Goal: Find specific page/section: Find specific page/section

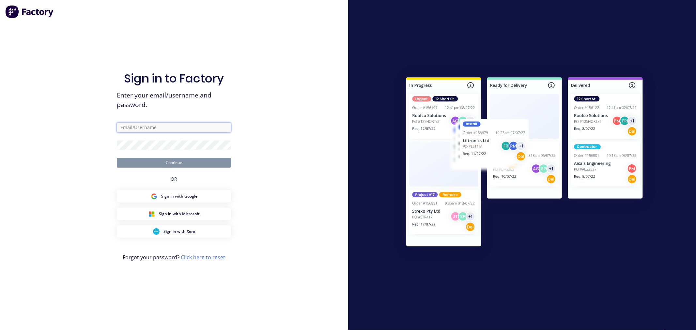
type input "[PERSON_NAME][EMAIL_ADDRESS][DOMAIN_NAME]"
click at [190, 155] on form "[PERSON_NAME][EMAIL_ADDRESS][DOMAIN_NAME] Continue" at bounding box center [174, 145] width 114 height 45
click at [183, 161] on button "Continue" at bounding box center [174, 163] width 114 height 10
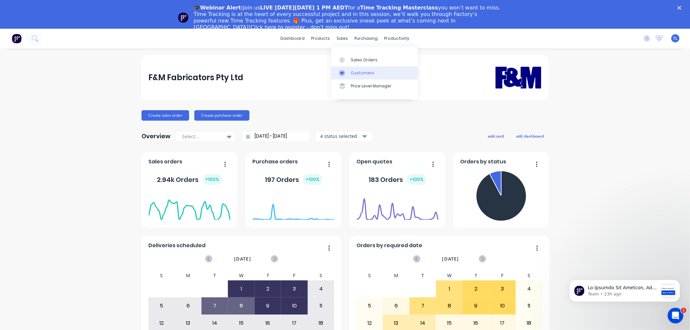
click at [342, 72] on icon at bounding box center [342, 73] width 6 height 6
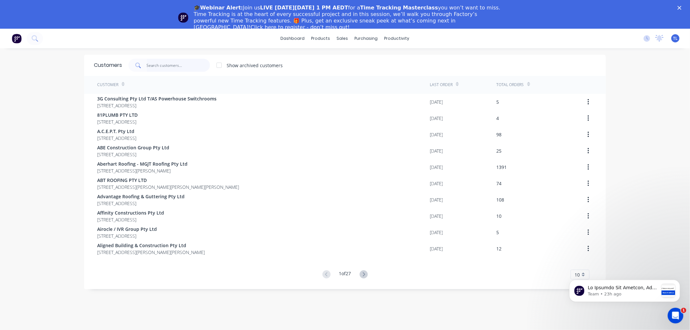
click at [181, 60] on input "text" at bounding box center [179, 65] width 64 height 13
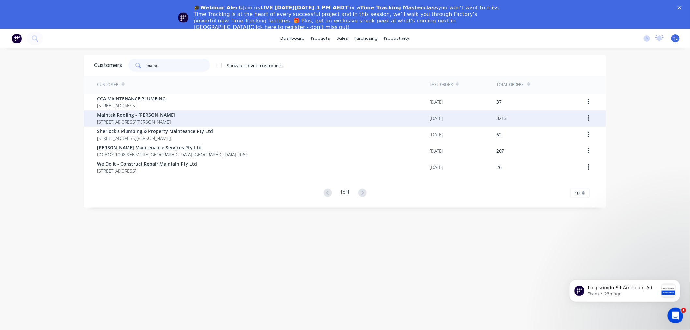
type input "maint"
click at [155, 118] on span "[STREET_ADDRESS][PERSON_NAME]" at bounding box center [136, 121] width 78 height 7
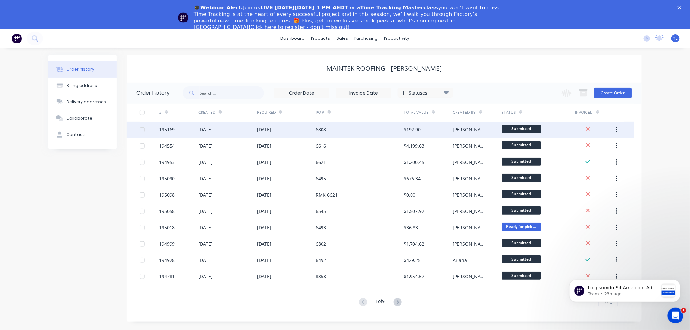
click at [344, 131] on div "6808" at bounding box center [360, 130] width 88 height 16
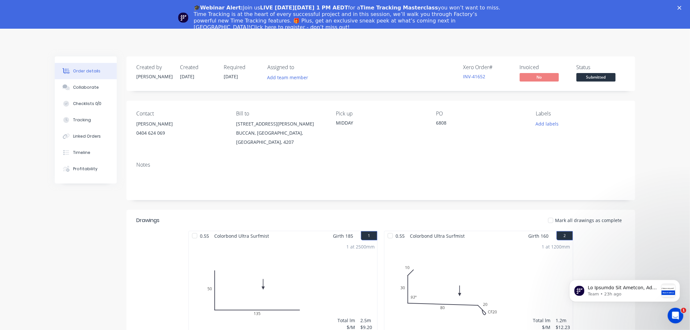
click at [687, 5] on div "🎓Webinar Alert: Join us LIVE [DATE][DATE] 1 PM AEDT for a Time Tracking Masterc…" at bounding box center [345, 18] width 690 height 30
click at [682, 8] on icon "Close" at bounding box center [680, 8] width 4 height 4
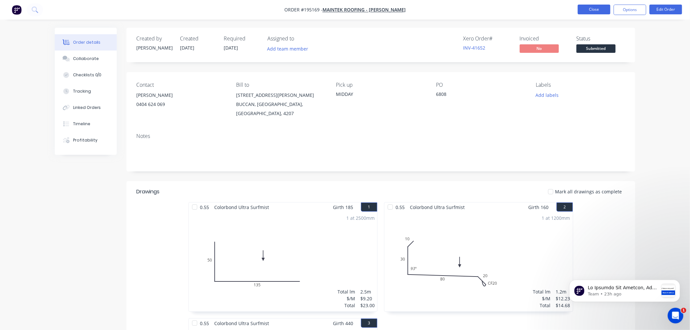
click at [590, 9] on button "Close" at bounding box center [594, 10] width 33 height 10
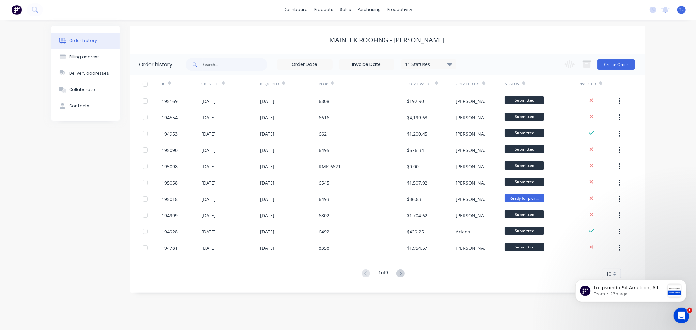
drag, startPoint x: 687, startPoint y: 10, endPoint x: 684, endPoint y: 7, distance: 4.2
click at [687, 9] on div "No new notifications Mark all as read You have no notifications TL F&M Fabricat…" at bounding box center [670, 10] width 52 height 10
click at [679, 4] on div "dashboard products sales purchasing productivity dashboard products Product Cat…" at bounding box center [348, 10] width 696 height 20
click at [682, 12] on span "TL" at bounding box center [681, 10] width 5 height 6
click at [650, 80] on button "Sign out" at bounding box center [640, 81] width 86 height 13
